Goal: Task Accomplishment & Management: Manage account settings

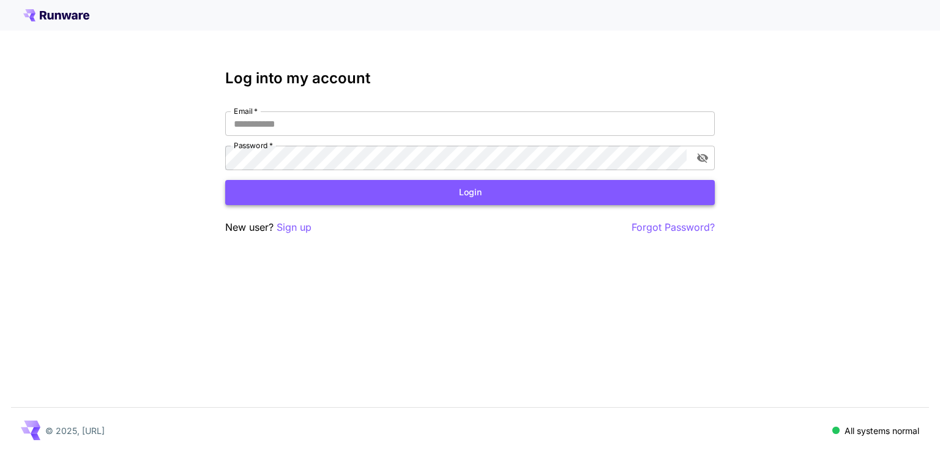
type input "**********"
click at [394, 196] on button "Login" at bounding box center [470, 192] width 490 height 25
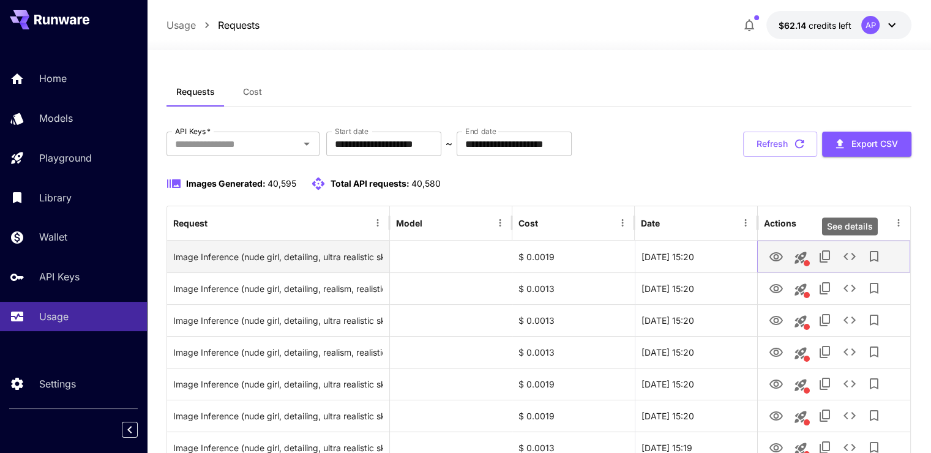
click at [850, 254] on icon "See details" at bounding box center [849, 256] width 15 height 15
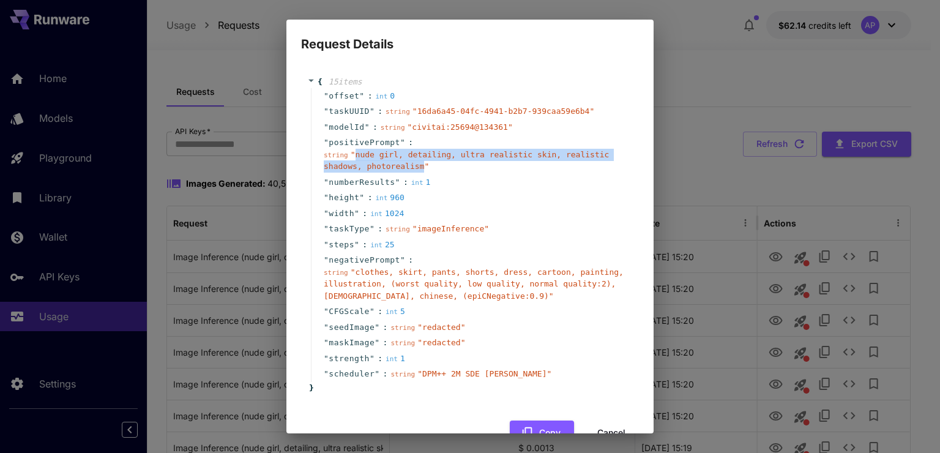
drag, startPoint x: 352, startPoint y: 154, endPoint x: 416, endPoint y: 166, distance: 64.7
click at [416, 166] on span "" nude girl, detailing, ultra realistic skin, realistic shadows, photorealism "" at bounding box center [466, 160] width 285 height 21
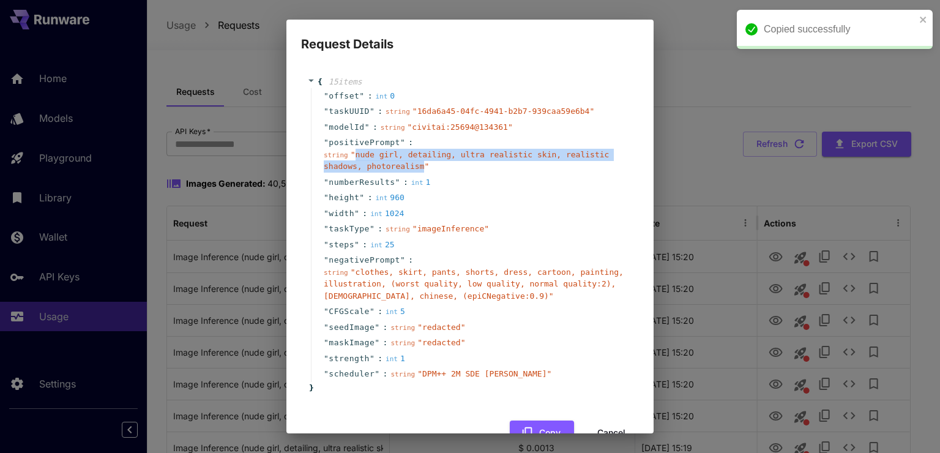
copy span "nude girl, detailing, ultra realistic skin, realistic shadows, photorealism"
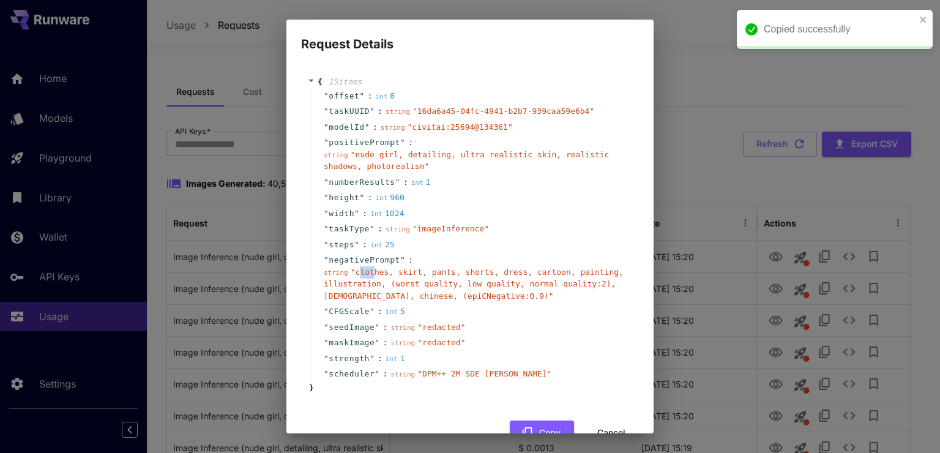
drag, startPoint x: 355, startPoint y: 274, endPoint x: 365, endPoint y: 276, distance: 10.1
click at [371, 277] on div "string " clothes, skirt, pants, shorts, dress, cartoon, painting, illustration,…" at bounding box center [475, 284] width 302 height 36
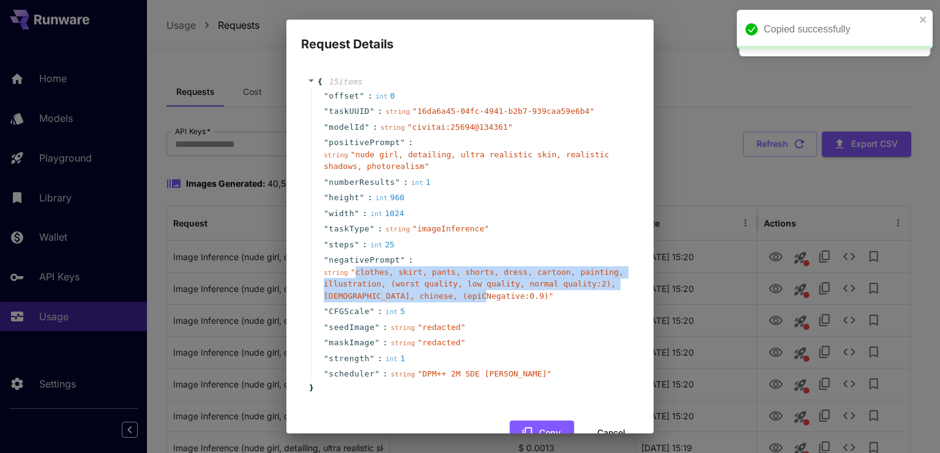
drag, startPoint x: 352, startPoint y: 270, endPoint x: 474, endPoint y: 299, distance: 125.0
click at [474, 299] on span "" clothes, skirt, pants, shorts, dress, cartoon, painting, illustration, (worst…" at bounding box center [474, 283] width 300 height 33
copy span "clothes, skirt, pants, shorts, dress, cartoon, painting, illustration, (worst q…"
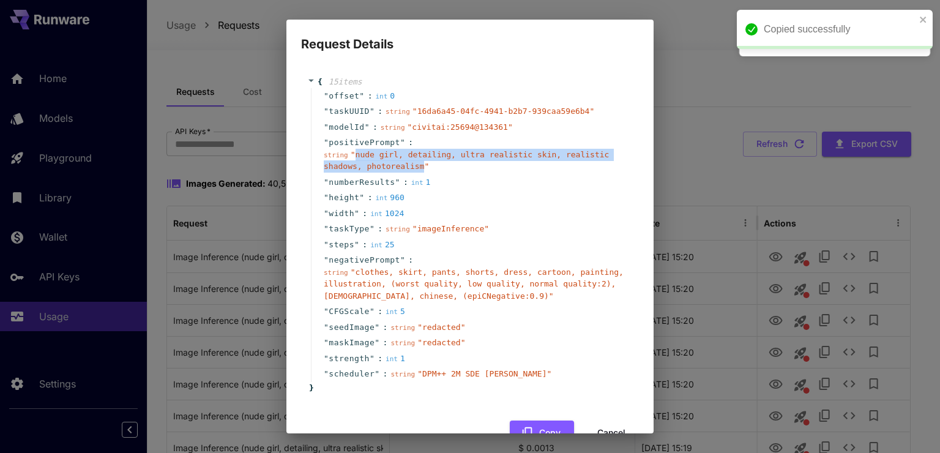
drag, startPoint x: 354, startPoint y: 154, endPoint x: 415, endPoint y: 164, distance: 62.0
click at [415, 164] on span "" nude girl, detailing, ultra realistic skin, realistic shadows, photorealism "" at bounding box center [466, 160] width 285 height 21
copy span "nude girl, detailing, ultra realistic skin, realistic shadows, photorealism"
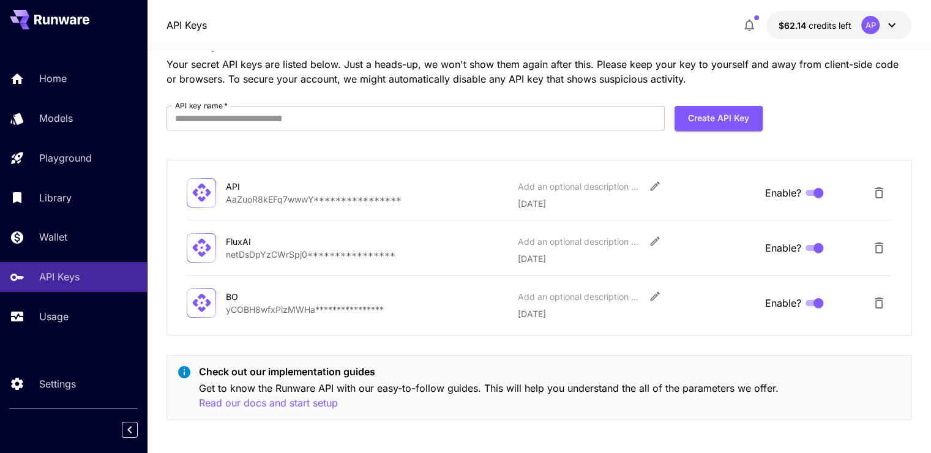
scroll to position [45, 0]
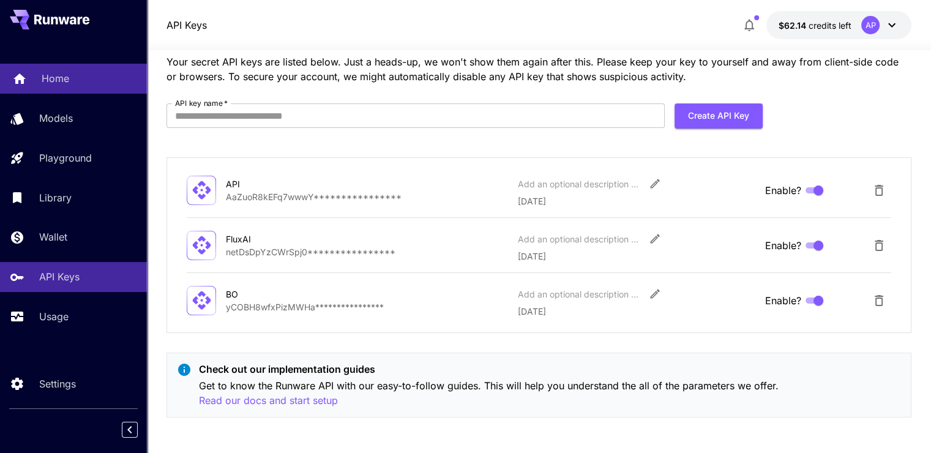
click at [94, 67] on link "Home" at bounding box center [73, 79] width 147 height 30
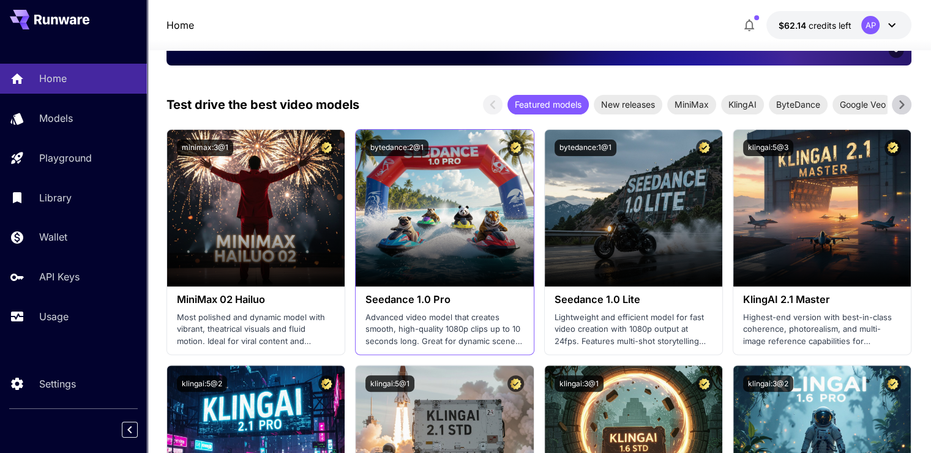
scroll to position [490, 0]
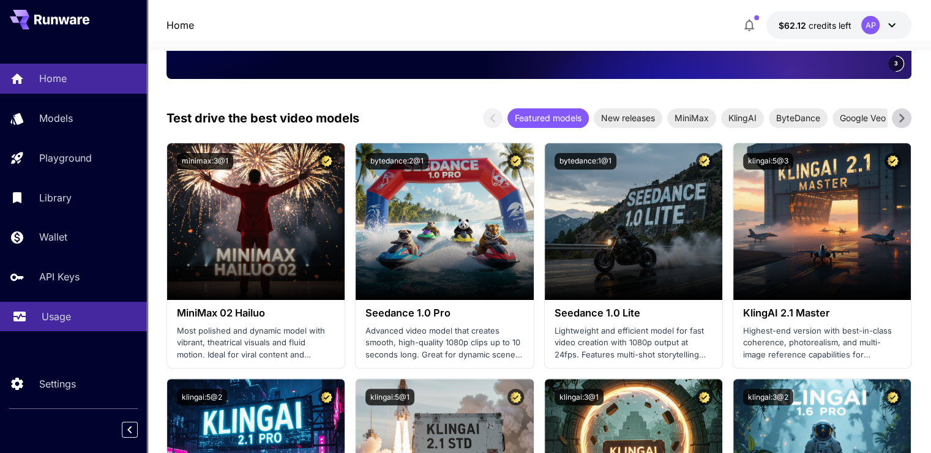
click at [86, 315] on div "Usage" at bounding box center [89, 316] width 95 height 15
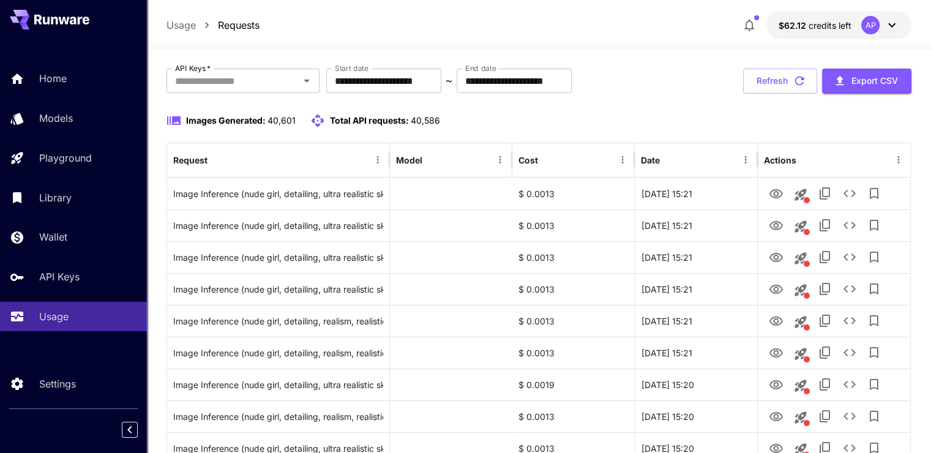
scroll to position [61, 0]
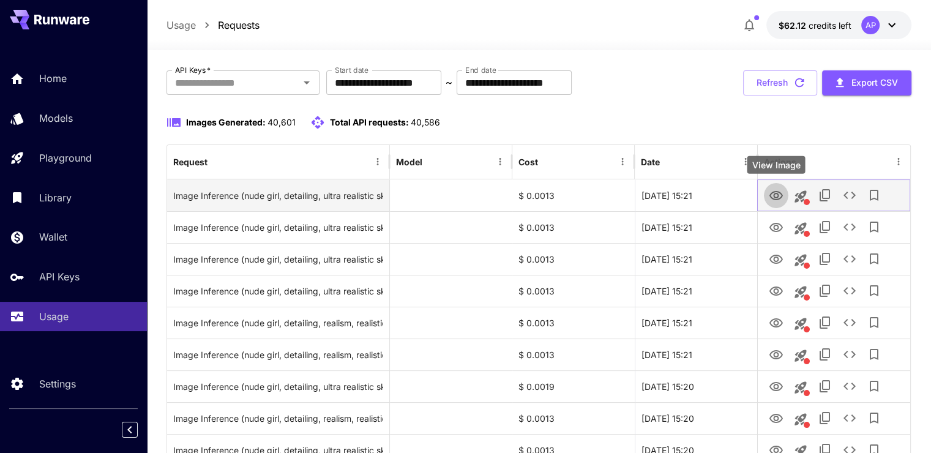
click at [777, 190] on icon "View Image" at bounding box center [776, 195] width 15 height 15
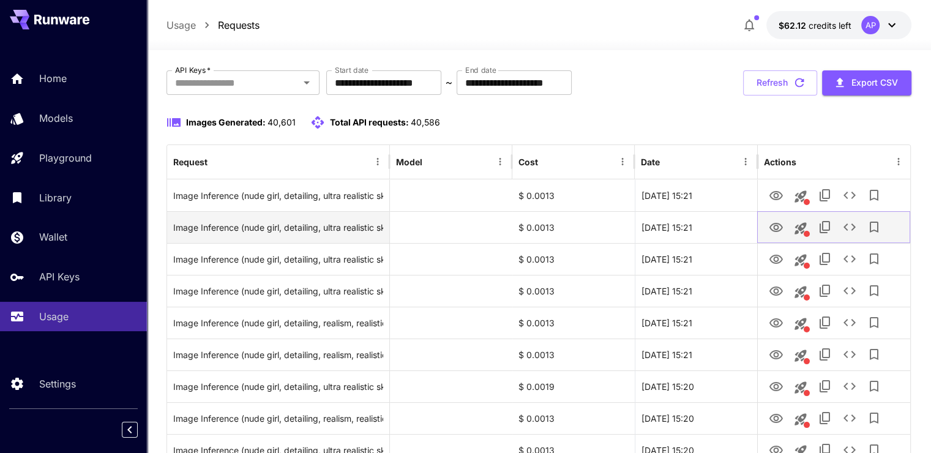
click at [769, 225] on icon "View Image" at bounding box center [776, 227] width 15 height 15
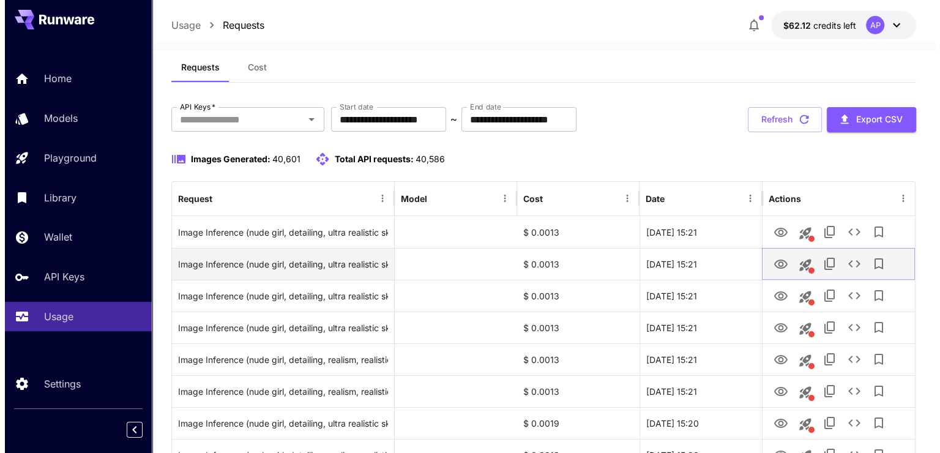
scroll to position [0, 0]
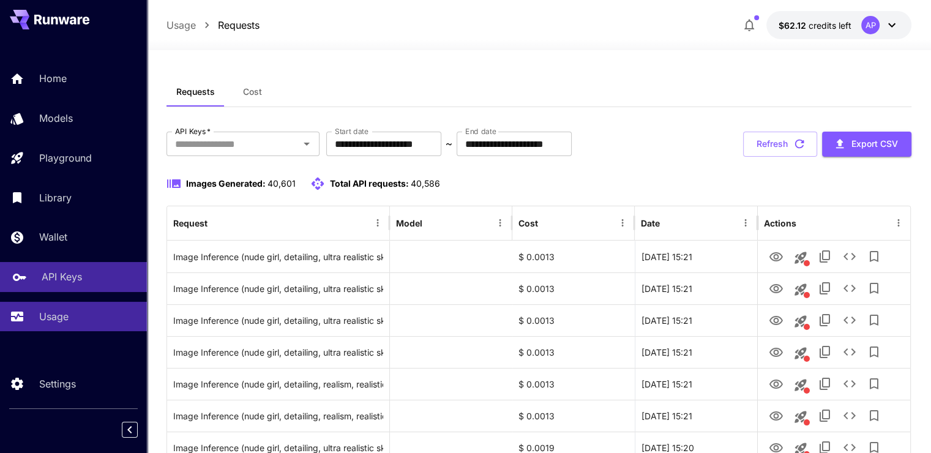
click at [69, 279] on p "API Keys" at bounding box center [62, 276] width 40 height 15
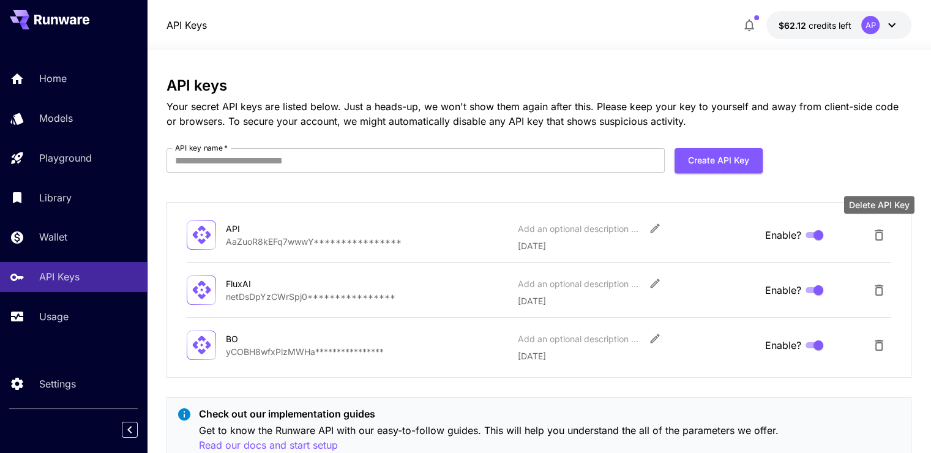
click at [881, 229] on icon "Delete API Key" at bounding box center [878, 235] width 15 height 15
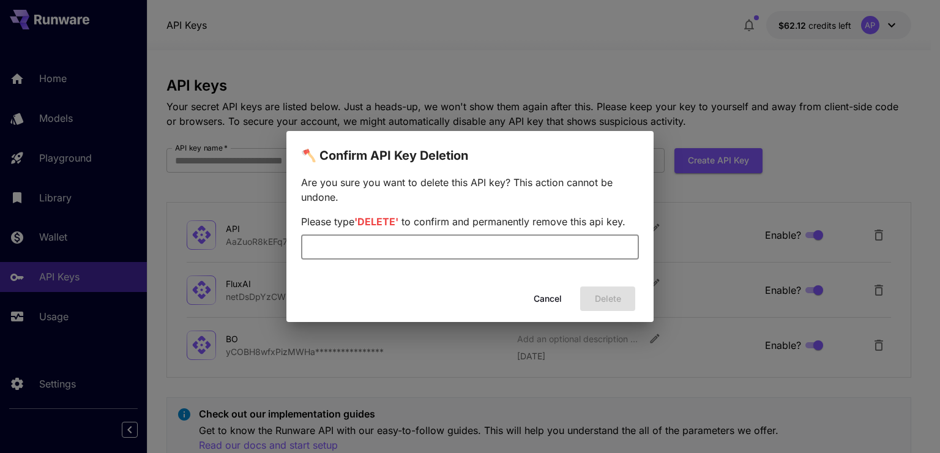
click at [525, 242] on input "text" at bounding box center [470, 247] width 338 height 24
type input "******"
click at [597, 304] on button "Delete" at bounding box center [607, 298] width 55 height 25
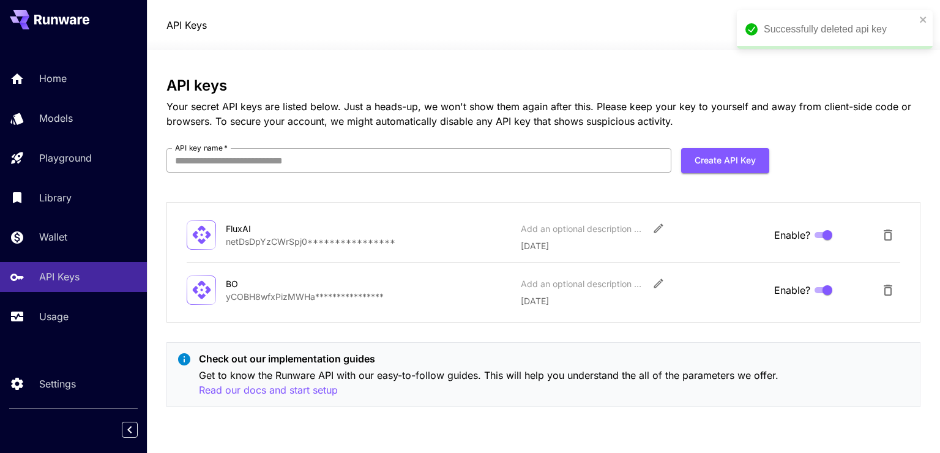
click at [252, 155] on input "API key name   *" at bounding box center [418, 160] width 505 height 24
type input "***"
click at [722, 154] on button "Create API Key" at bounding box center [725, 160] width 88 height 25
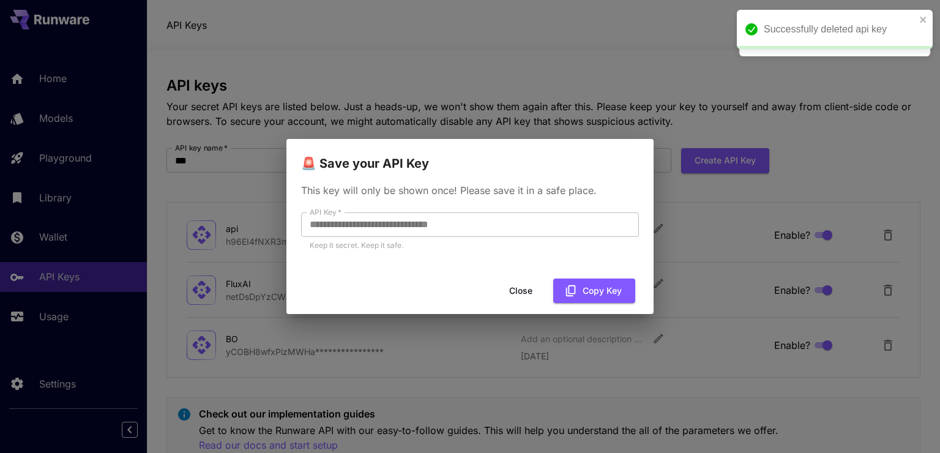
click at [299, 220] on div "**********" at bounding box center [469, 223] width 367 height 100
